Goal: Navigation & Orientation: Find specific page/section

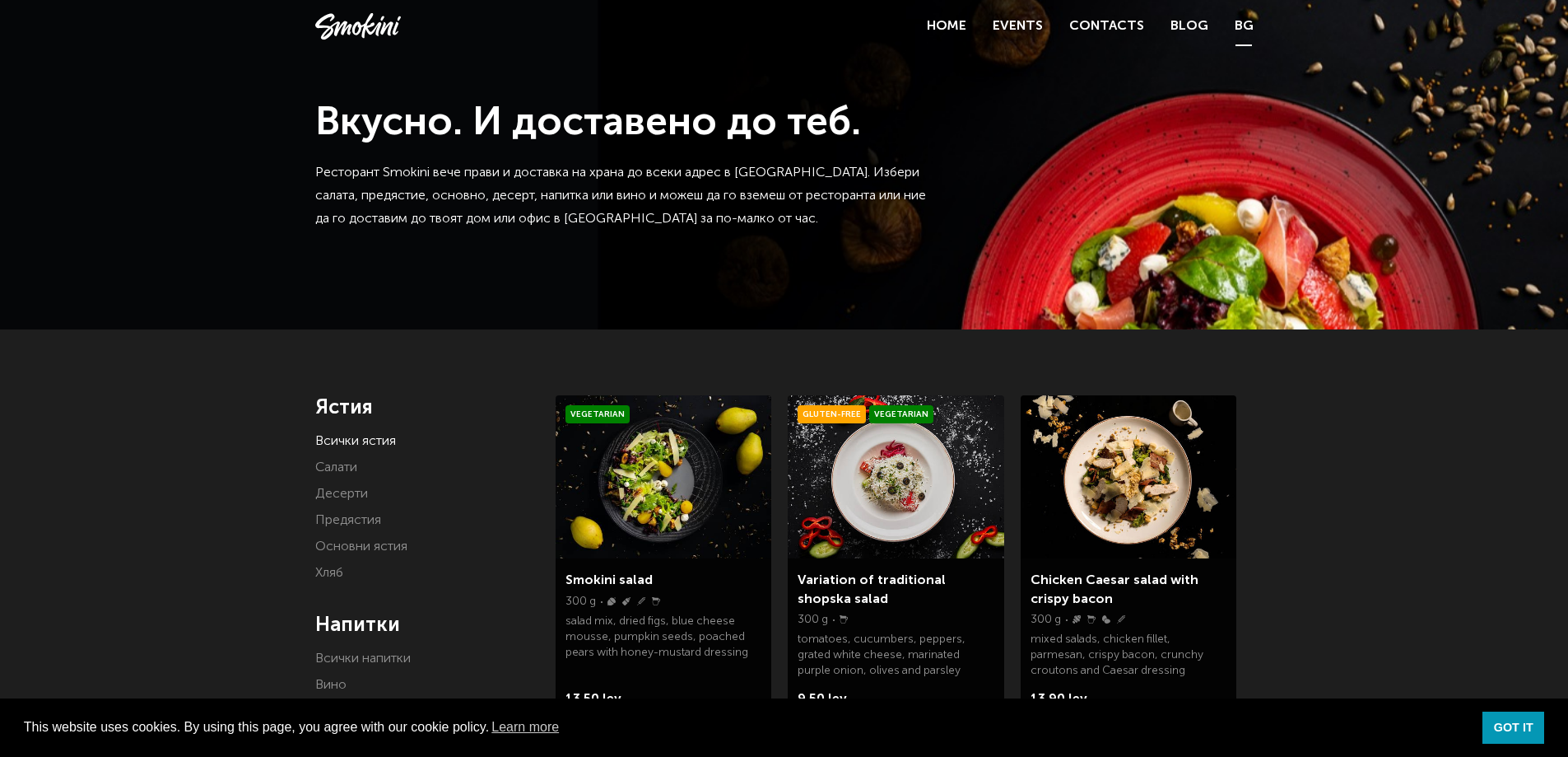
click at [1242, 28] on link "BG" at bounding box center [1244, 26] width 19 height 23
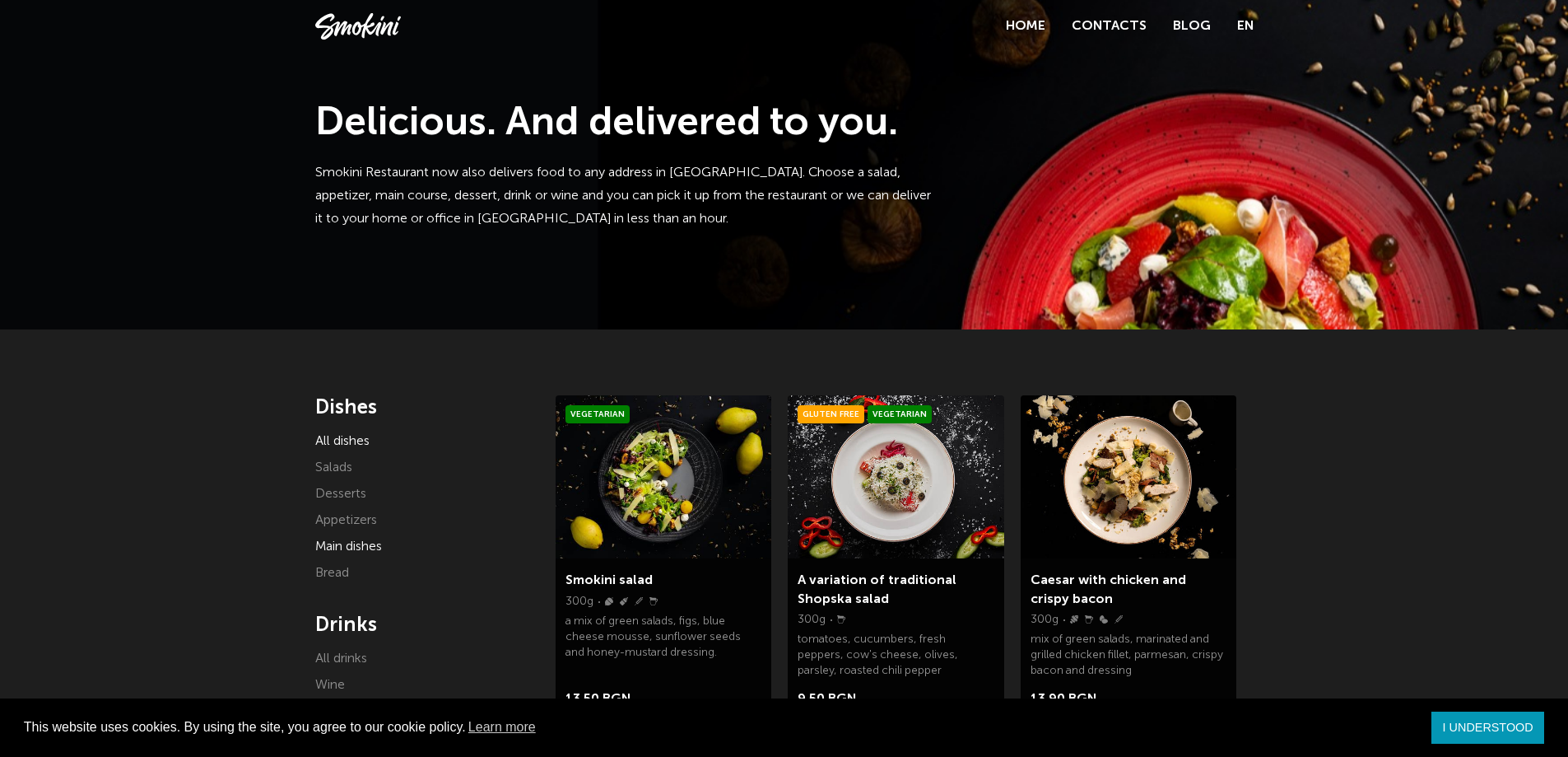
click at [371, 543] on font "Main dishes" at bounding box center [348, 546] width 67 height 13
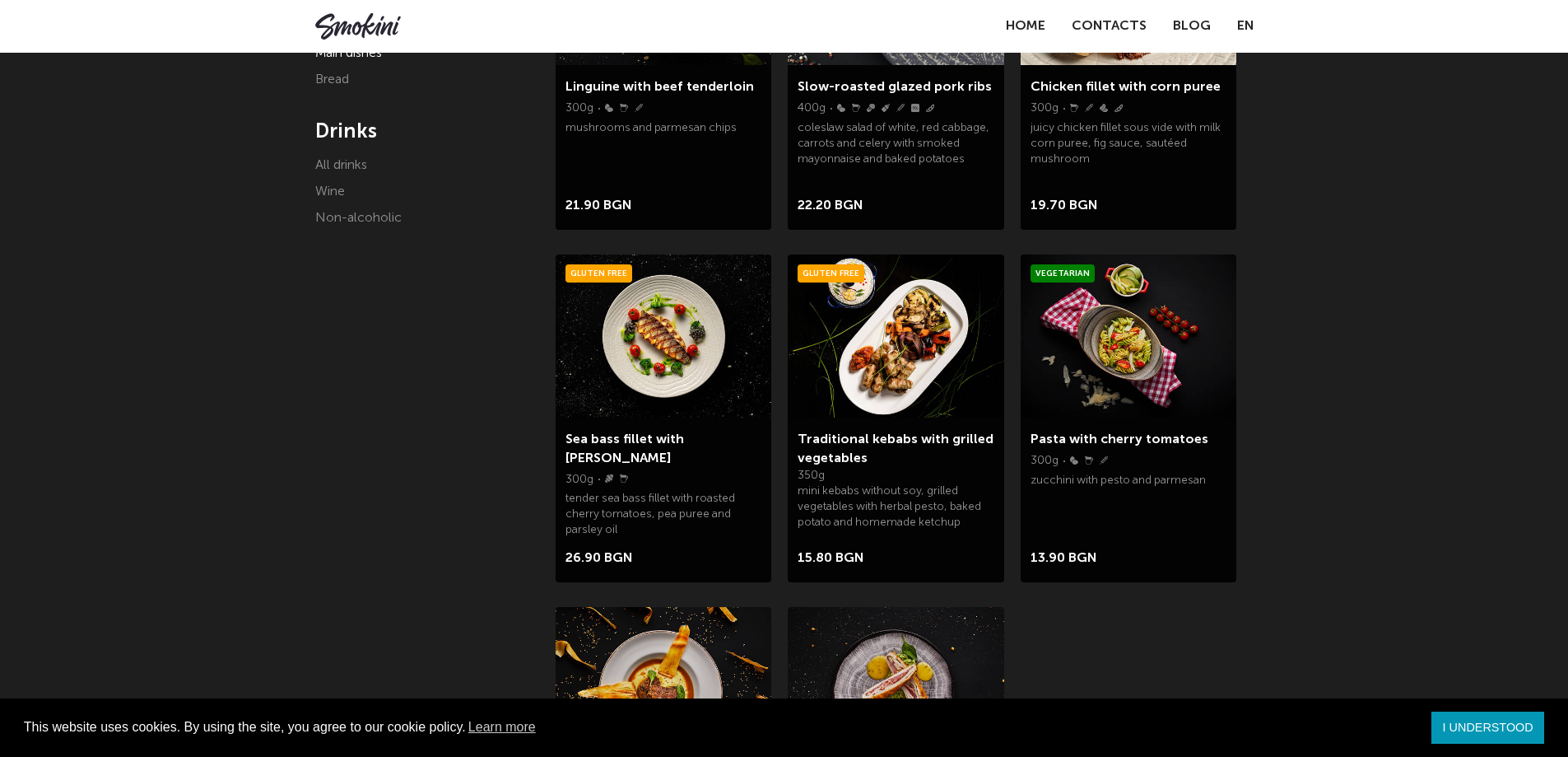
scroll to position [494, 0]
